Goal: Information Seeking & Learning: Check status

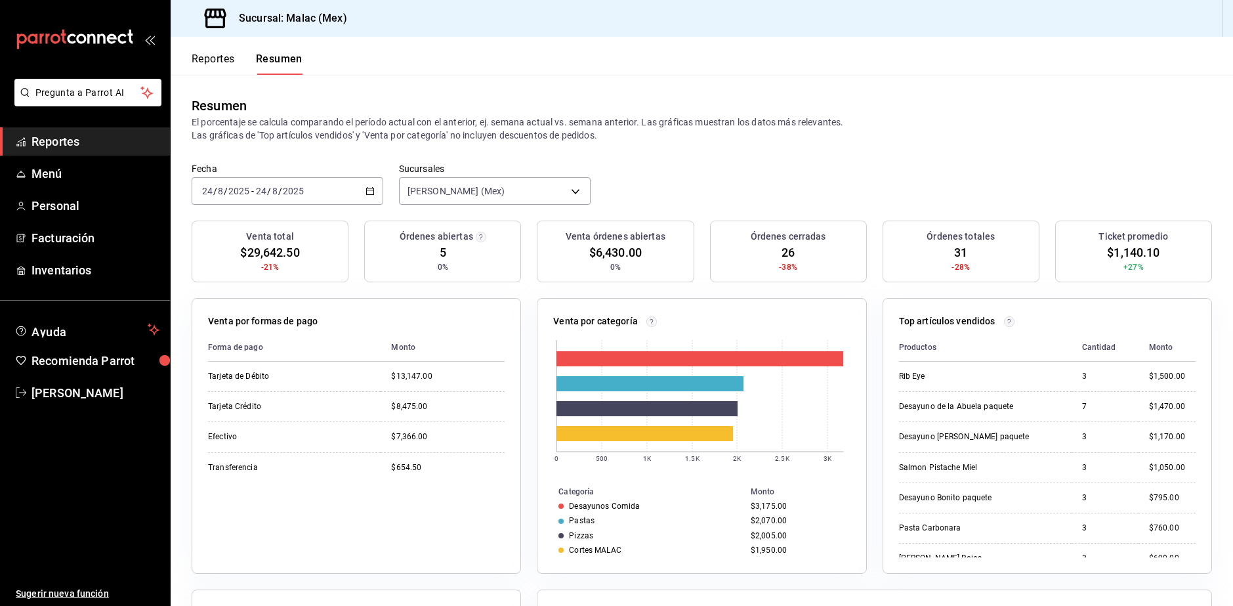
click at [83, 144] on span "Reportes" at bounding box center [95, 142] width 128 height 18
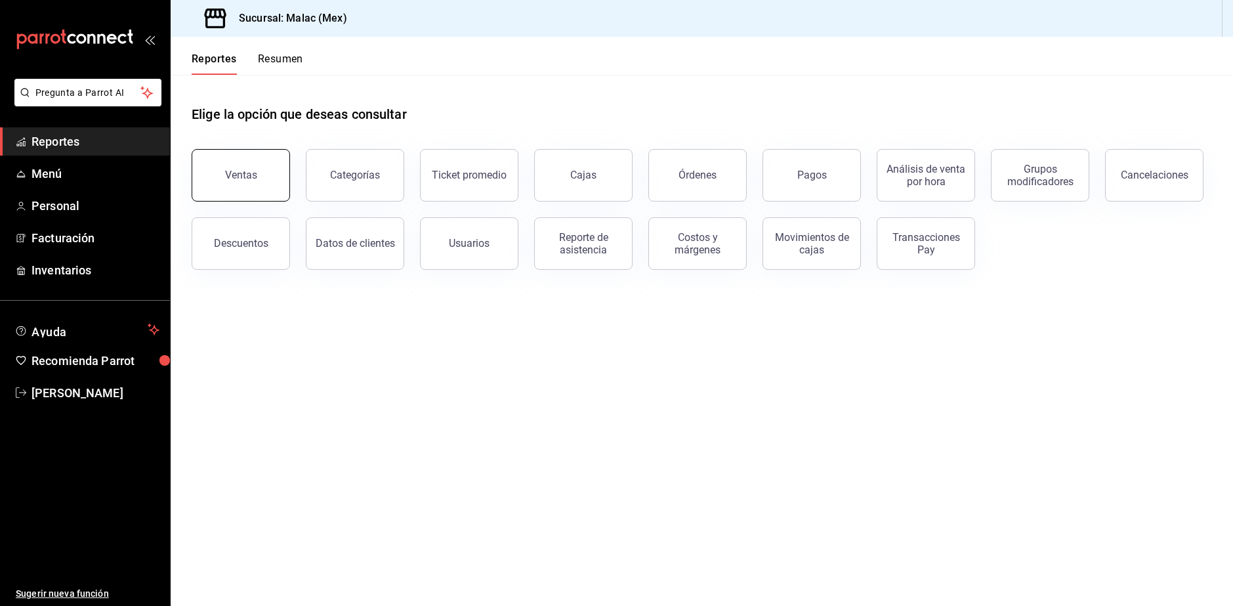
click at [262, 177] on button "Ventas" at bounding box center [241, 175] width 98 height 52
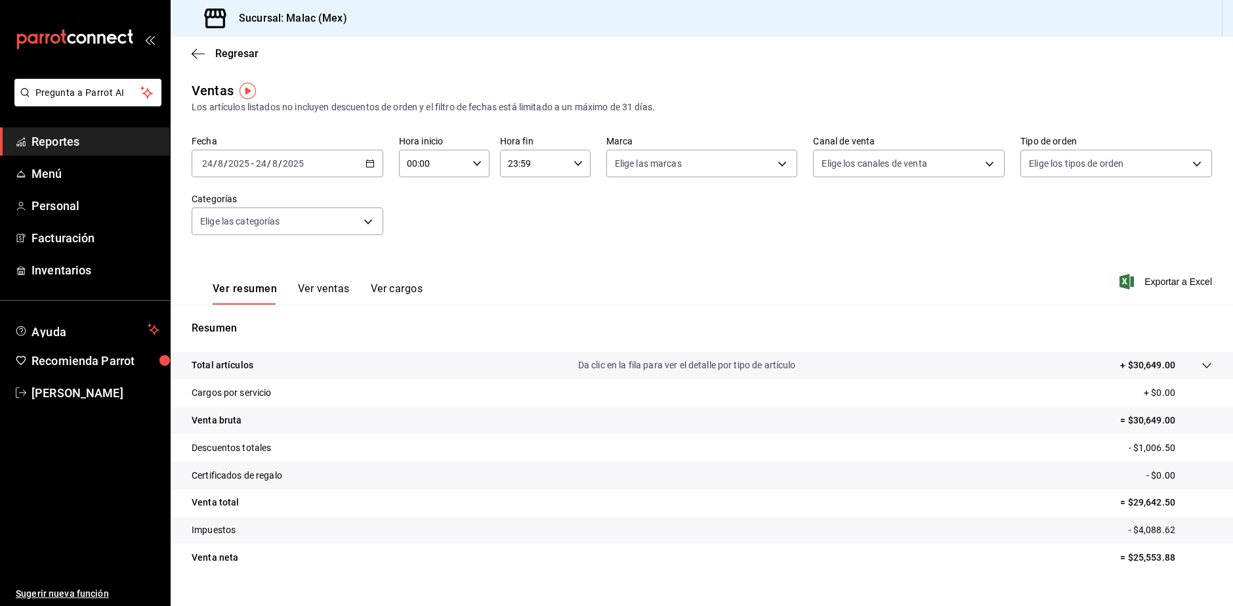
click at [461, 170] on input "00:00" at bounding box center [433, 163] width 68 height 26
click at [432, 193] on button "12" at bounding box center [419, 186] width 39 height 26
click at [574, 165] on div at bounding box center [616, 303] width 1233 height 606
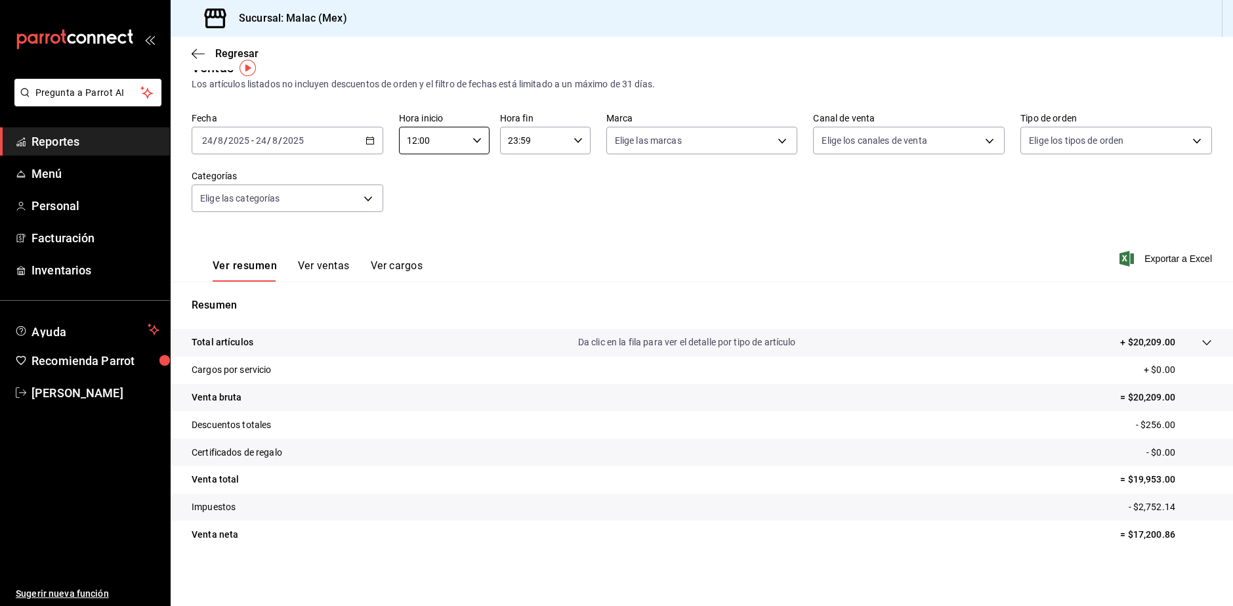
click at [369, 140] on icon "button" at bounding box center [369, 140] width 9 height 9
click at [239, 299] on span "Rango de fechas" at bounding box center [254, 298] width 102 height 14
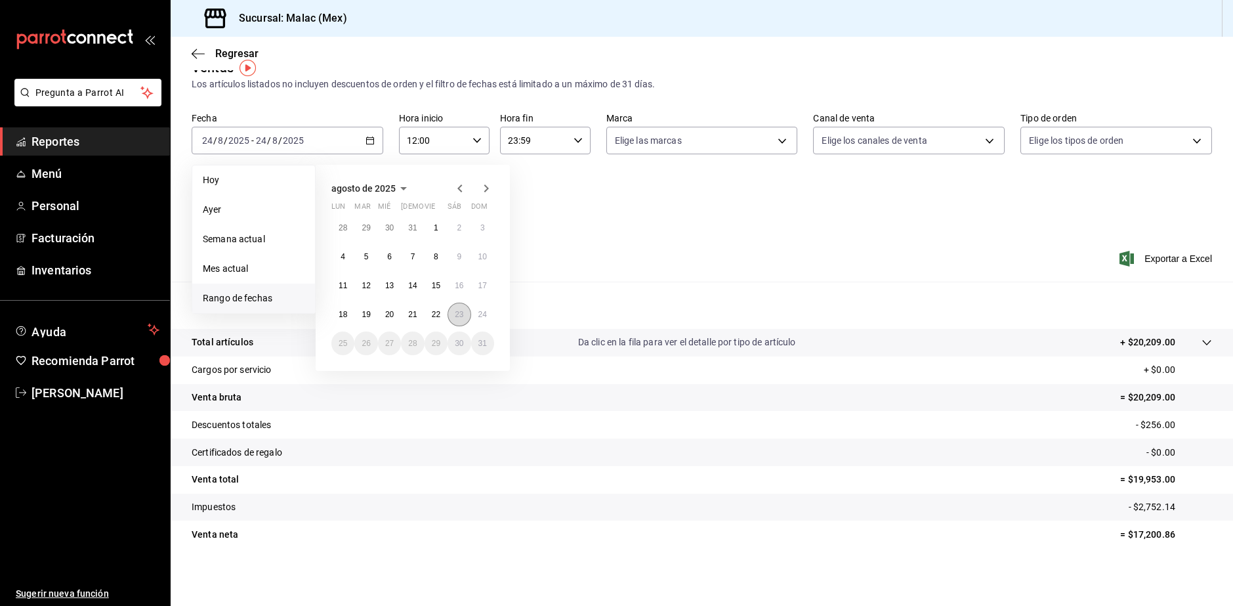
click at [465, 316] on button "23" at bounding box center [458, 314] width 23 height 24
click at [498, 316] on div "agosto de 2025 lun mar mié jue vie sáb dom 28 29 30 31 1 2 3 4 5 6 7 8 9 10 11 …" at bounding box center [413, 268] width 194 height 206
click at [474, 311] on button "24" at bounding box center [482, 314] width 23 height 24
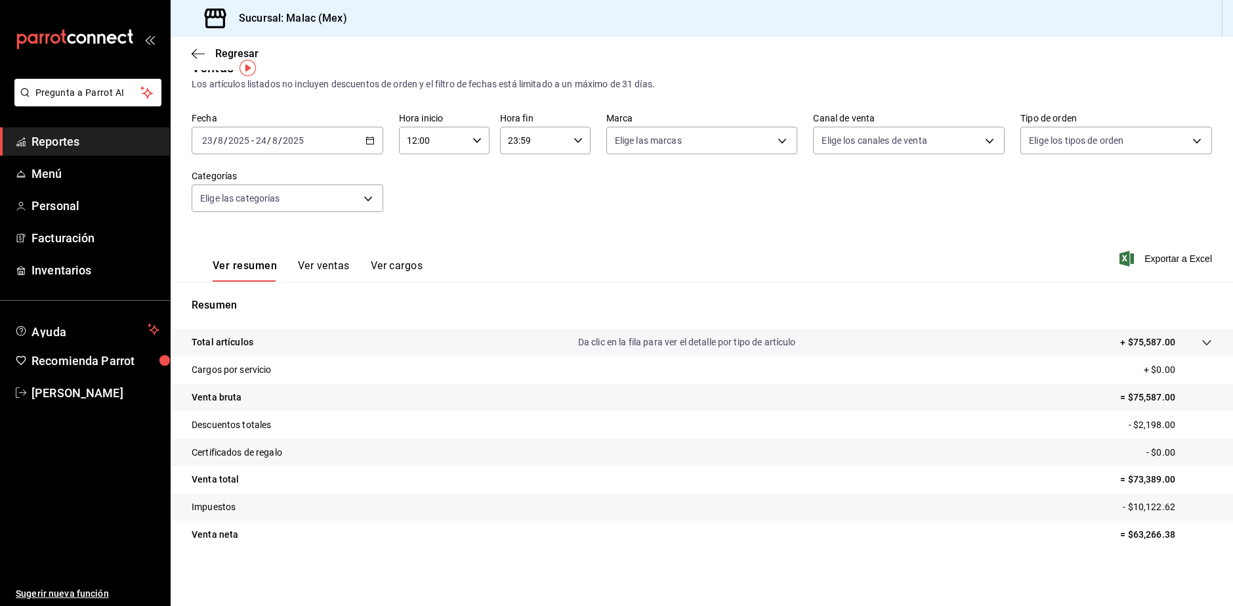
click at [466, 148] on div "12:00 Hora inicio" at bounding box center [444, 141] width 91 height 28
click at [432, 245] on button "23" at bounding box center [419, 247] width 39 height 26
click at [573, 142] on div at bounding box center [616, 303] width 1233 height 606
click at [466, 142] on div "23:00 Hora inicio" at bounding box center [444, 141] width 91 height 28
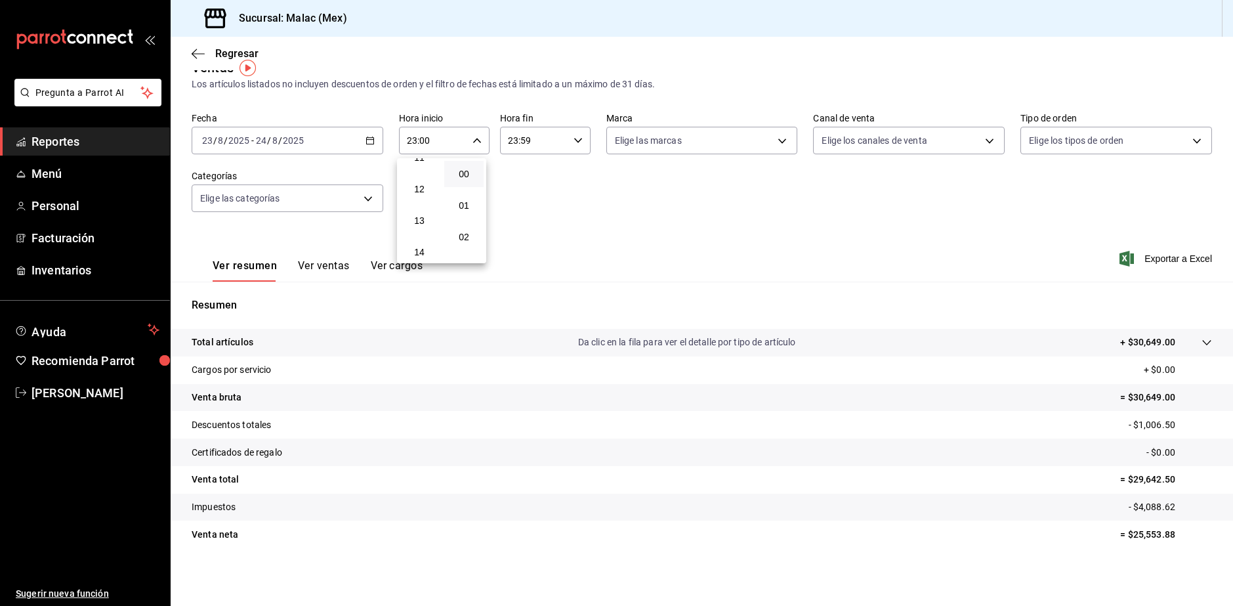
scroll to position [328, 0]
click at [421, 224] on span "12" at bounding box center [419, 223] width 24 height 10
click at [573, 140] on div at bounding box center [616, 303] width 1233 height 606
click at [573, 140] on icon "button" at bounding box center [577, 140] width 9 height 9
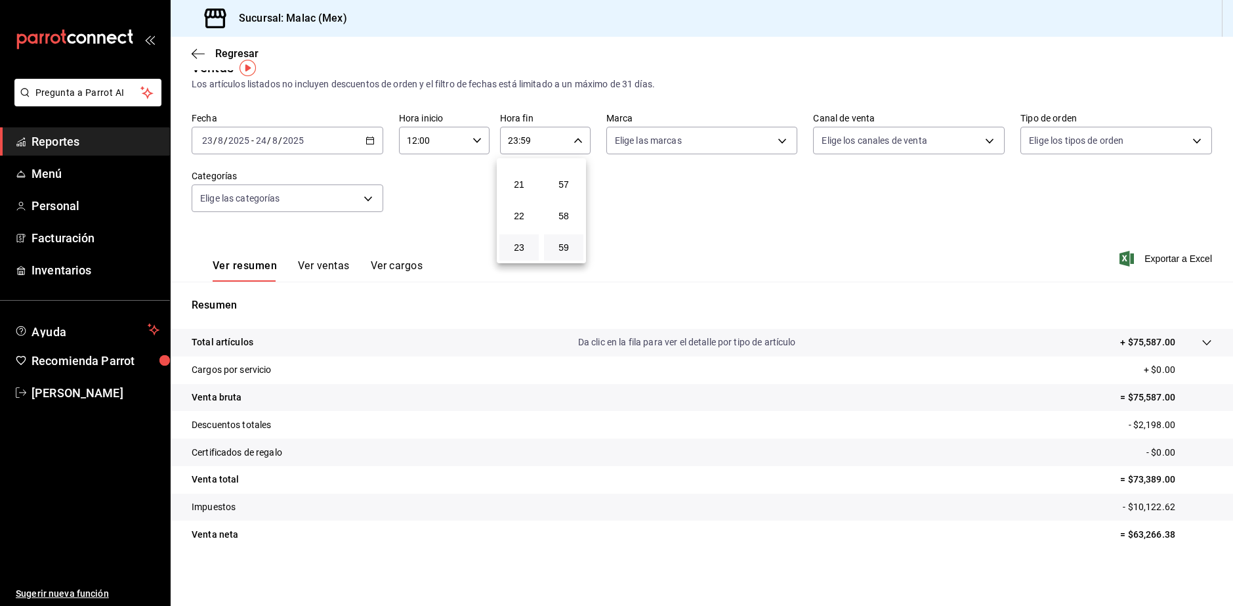
click at [646, 215] on div at bounding box center [616, 303] width 1233 height 606
click at [438, 129] on input "12:00" at bounding box center [433, 140] width 68 height 26
click at [427, 248] on span "23" at bounding box center [419, 247] width 24 height 10
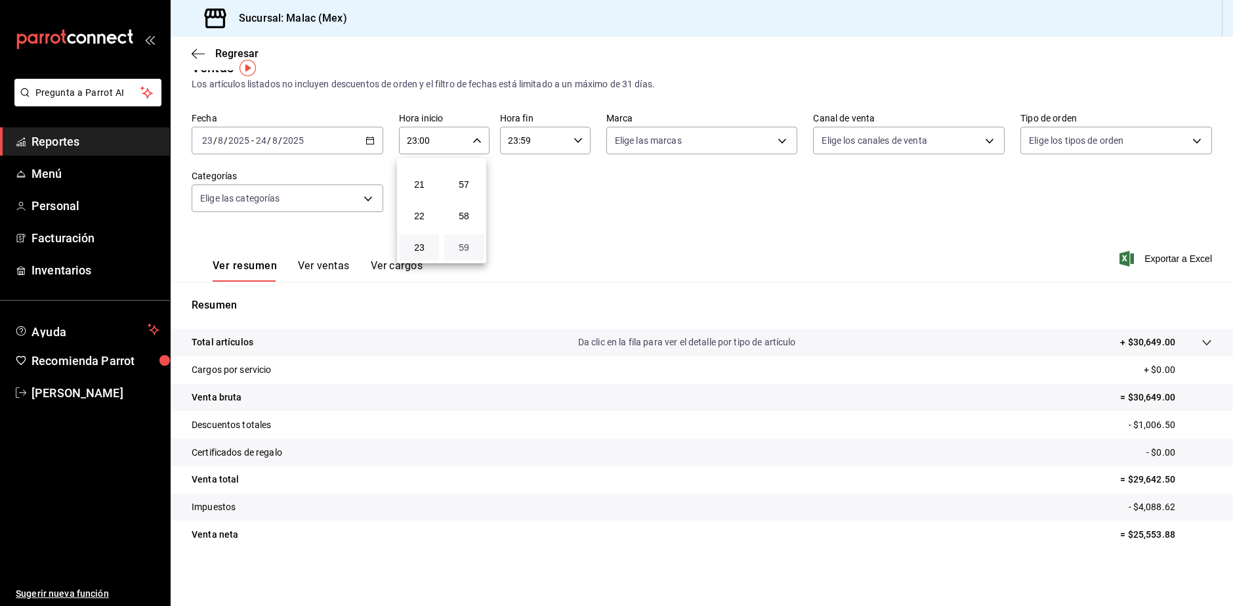
click at [466, 248] on span "59" at bounding box center [464, 247] width 24 height 10
click at [589, 236] on div at bounding box center [616, 303] width 1233 height 606
click at [557, 190] on div "Fecha 2025-08-23 23 / 8 / 2025 - 2025-08-24 24 / 8 / 2025 Hora inicio 23:59 Hor…" at bounding box center [702, 169] width 1020 height 115
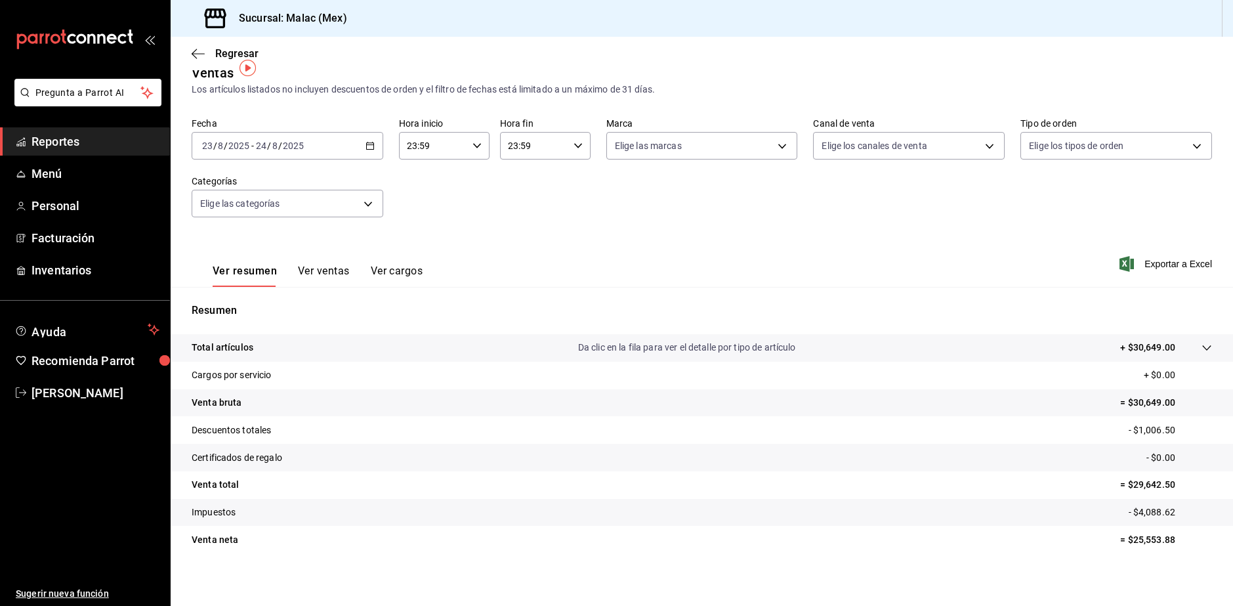
scroll to position [23, 0]
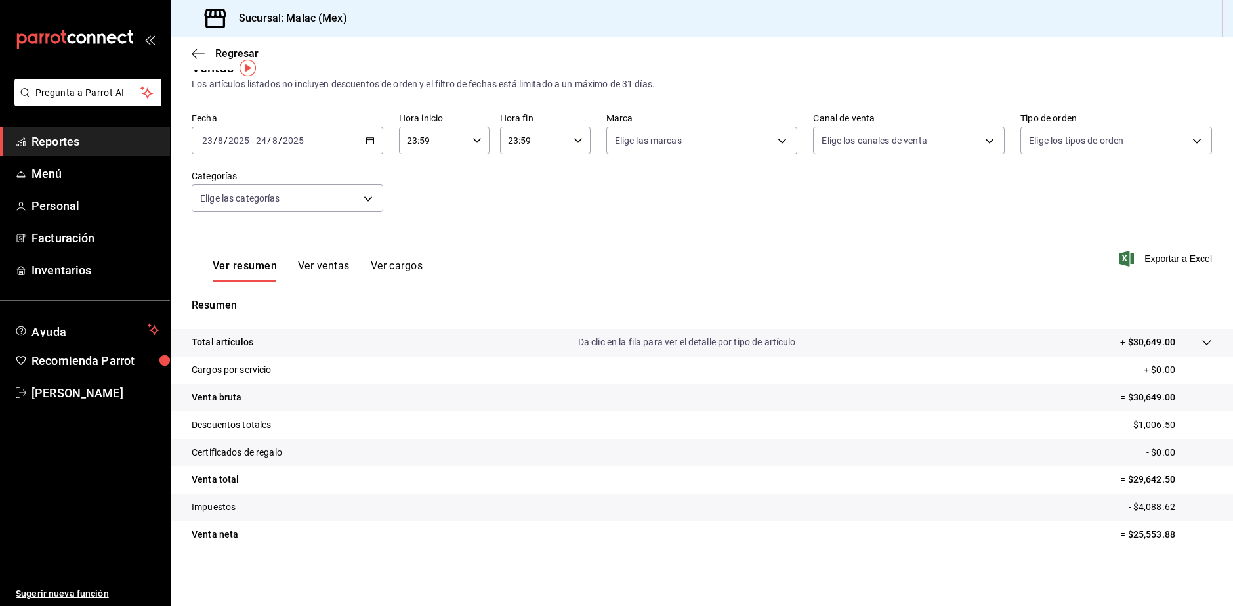
click at [460, 193] on div "Fecha 2025-08-23 23 / 8 / 2025 - 2025-08-24 24 / 8 / 2025 Hora inicio 23:59 Hor…" at bounding box center [702, 169] width 1020 height 115
click at [367, 142] on icon "button" at bounding box center [369, 140] width 9 height 9
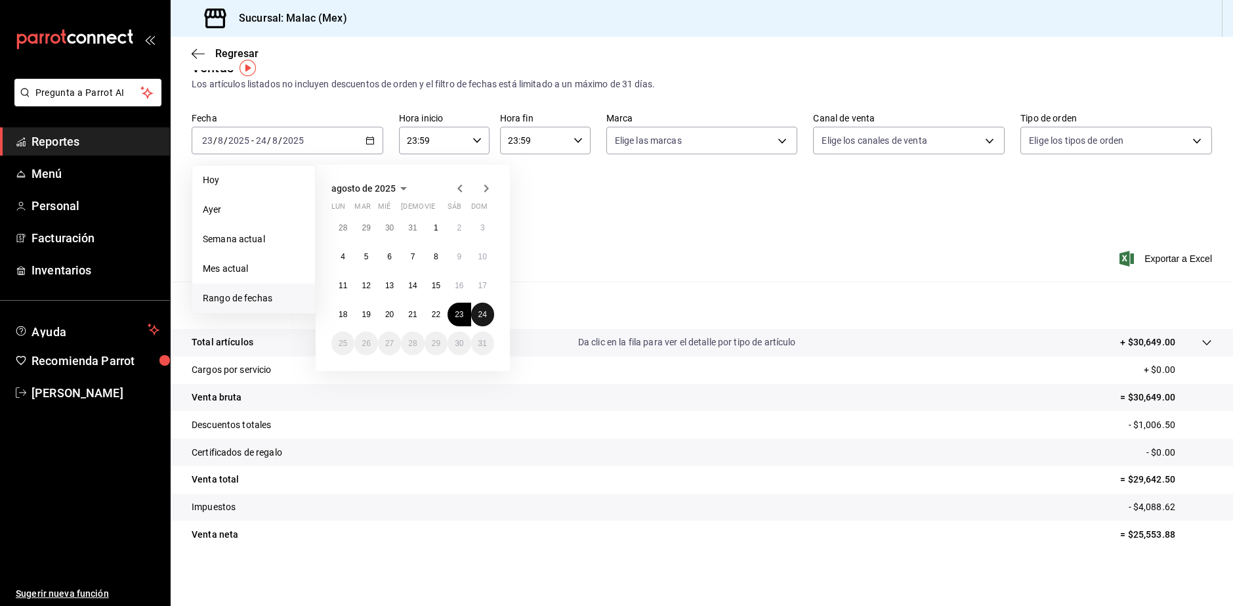
click at [485, 312] on abbr "24" at bounding box center [482, 314] width 9 height 9
click at [476, 141] on icon "button" at bounding box center [476, 140] width 9 height 9
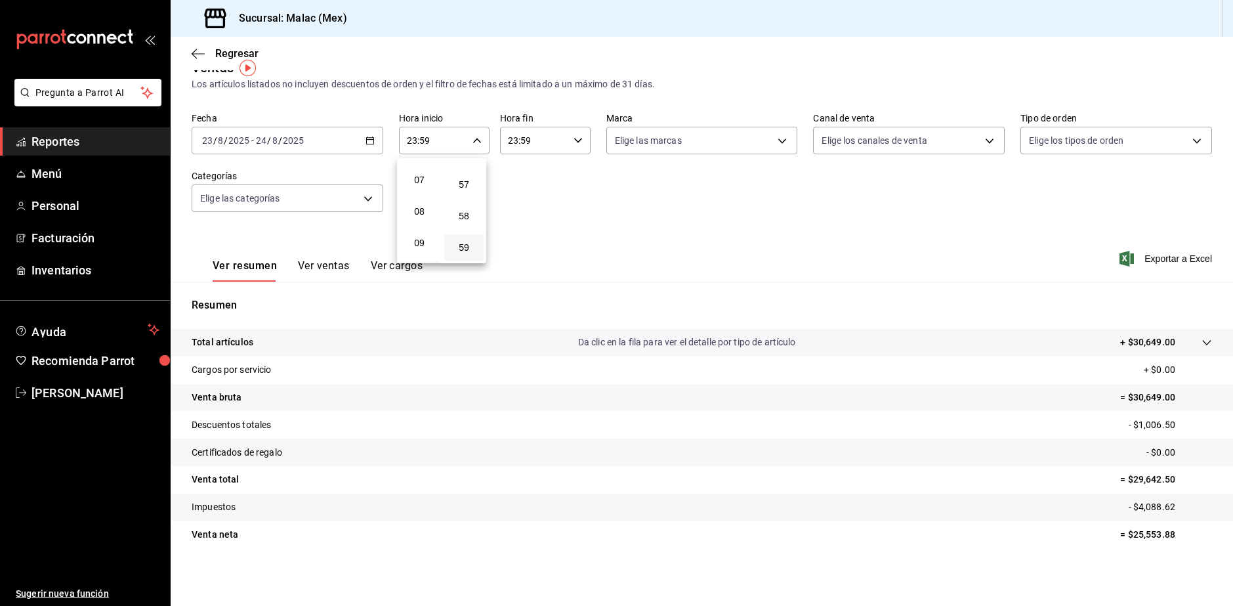
scroll to position [192, 0]
click at [423, 227] on button "08" at bounding box center [419, 234] width 39 height 26
type input "08:59"
click at [541, 245] on div at bounding box center [616, 303] width 1233 height 606
click at [371, 141] on icon "button" at bounding box center [369, 140] width 9 height 9
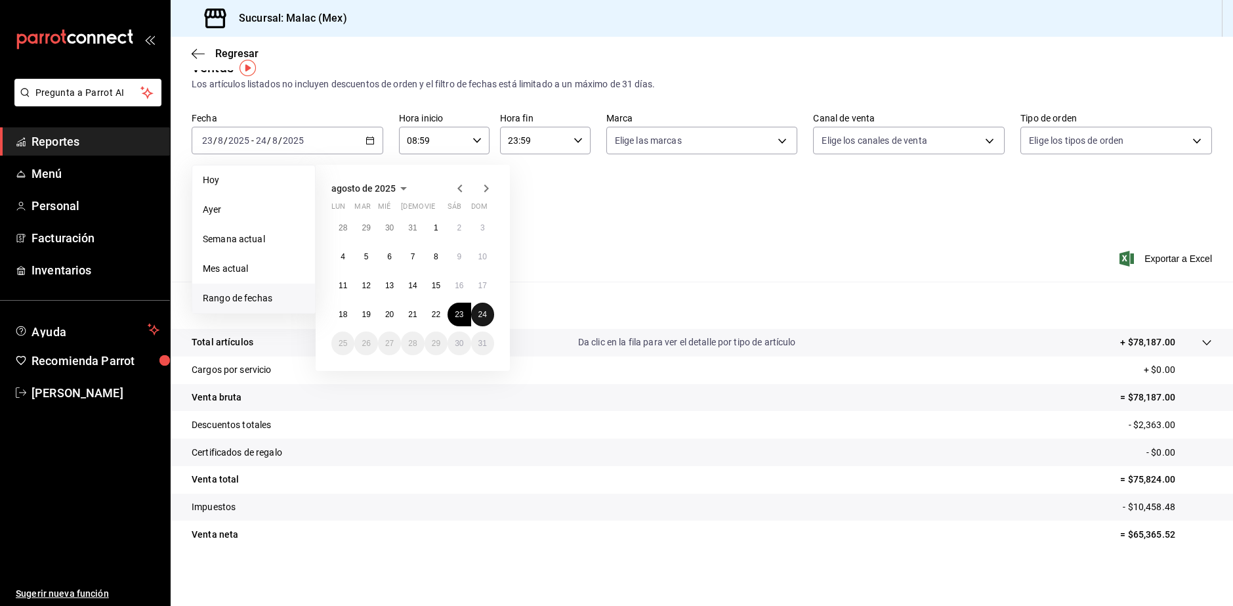
click at [482, 313] on abbr "24" at bounding box center [482, 314] width 9 height 9
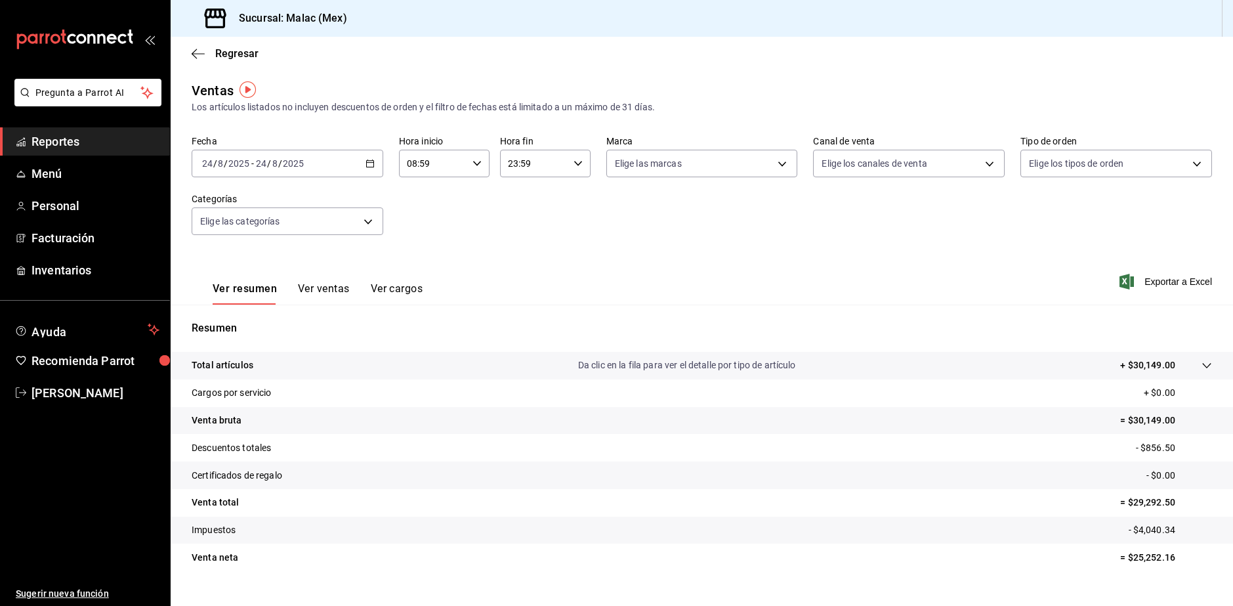
drag, startPoint x: 606, startPoint y: 306, endPoint x: -27, endPoint y: 285, distance: 633.5
click at [0, 285] on html "Pregunta a Parrot AI Reportes Menú Personal Facturación Inventarios Ayuda Recom…" at bounding box center [616, 303] width 1233 height 606
